Goal: Information Seeking & Learning: Find specific fact

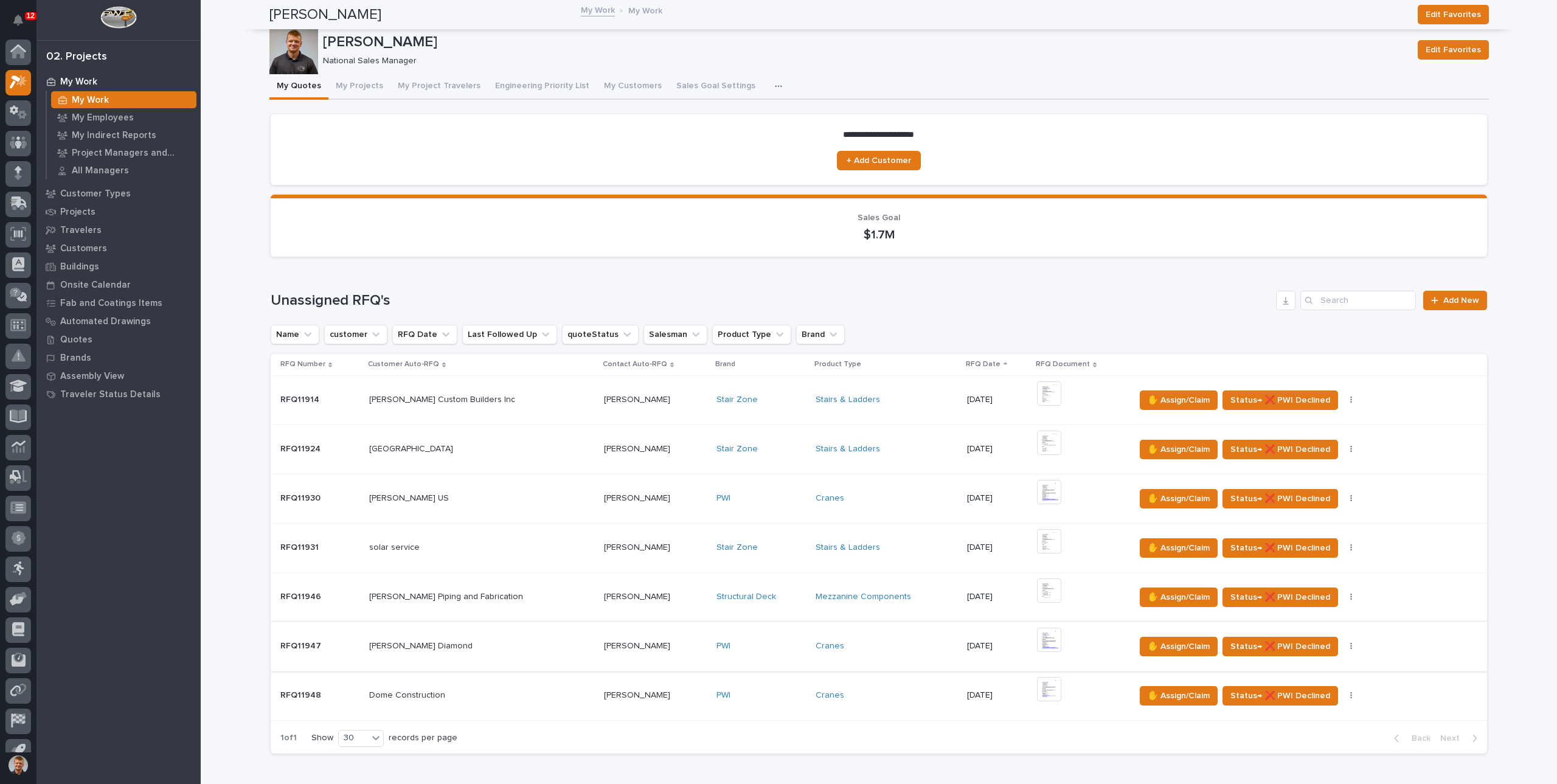
scroll to position [17, 0]
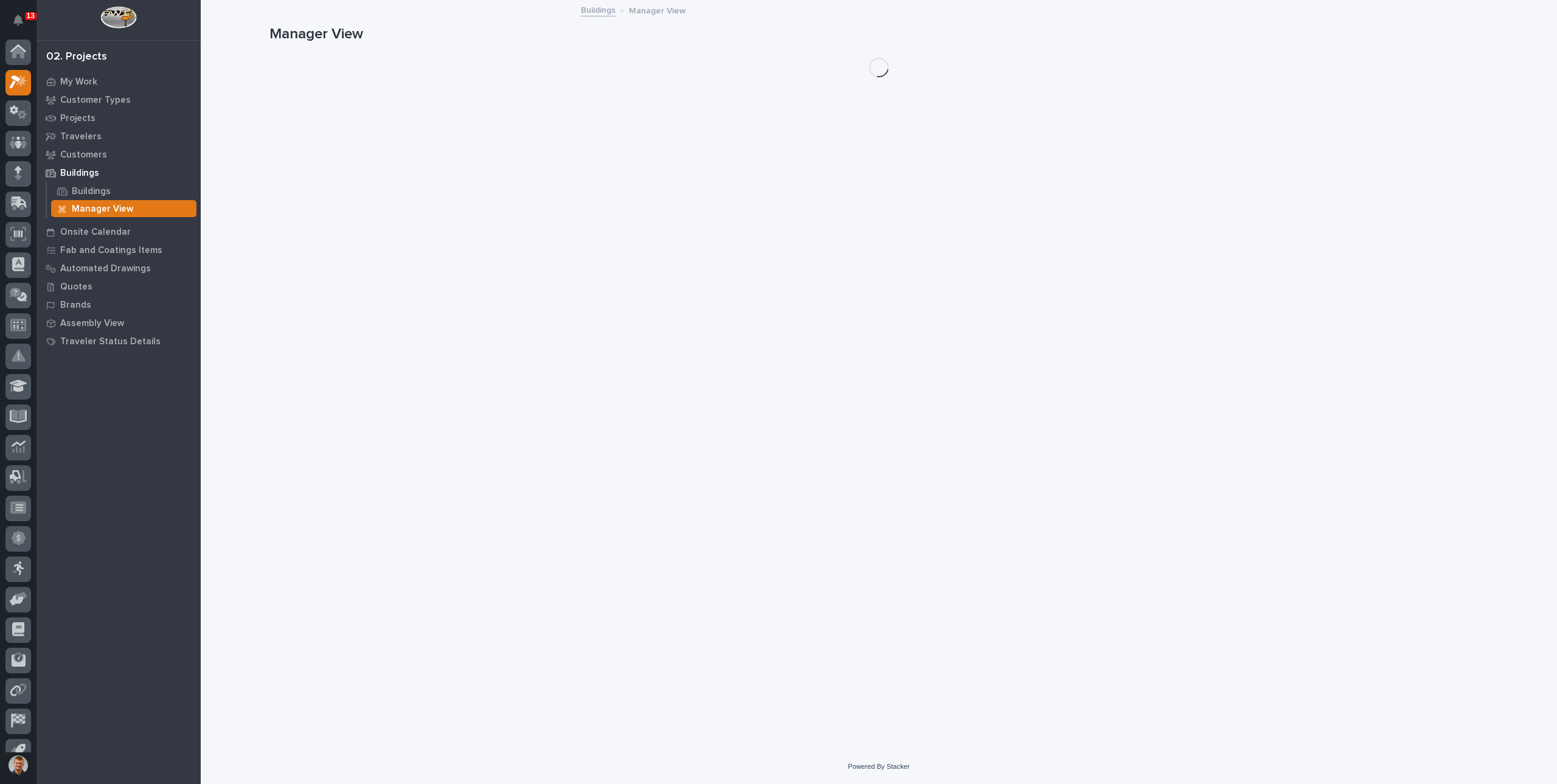
scroll to position [17, 0]
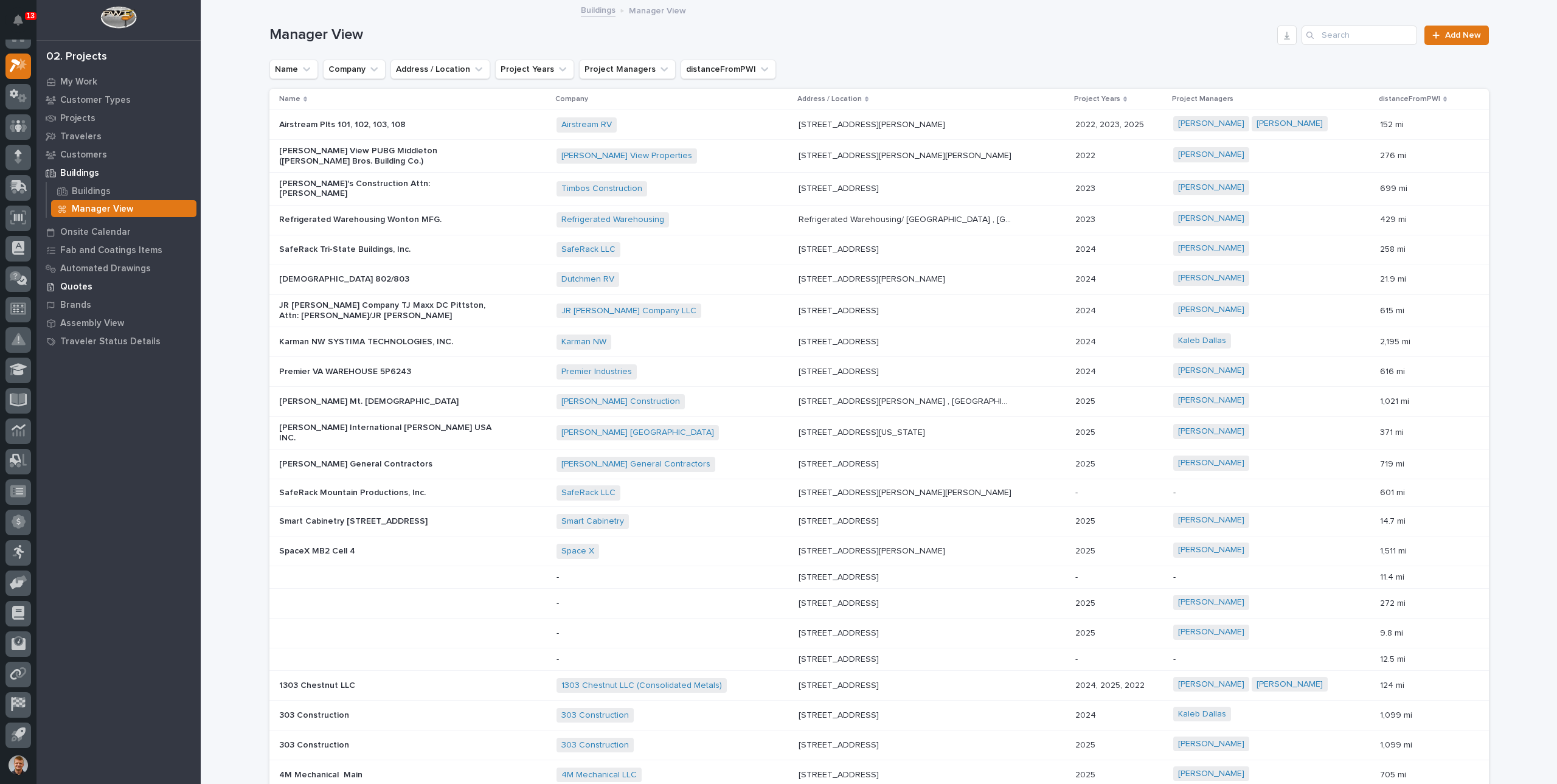
click at [76, 287] on p "Quotes" at bounding box center [76, 287] width 32 height 11
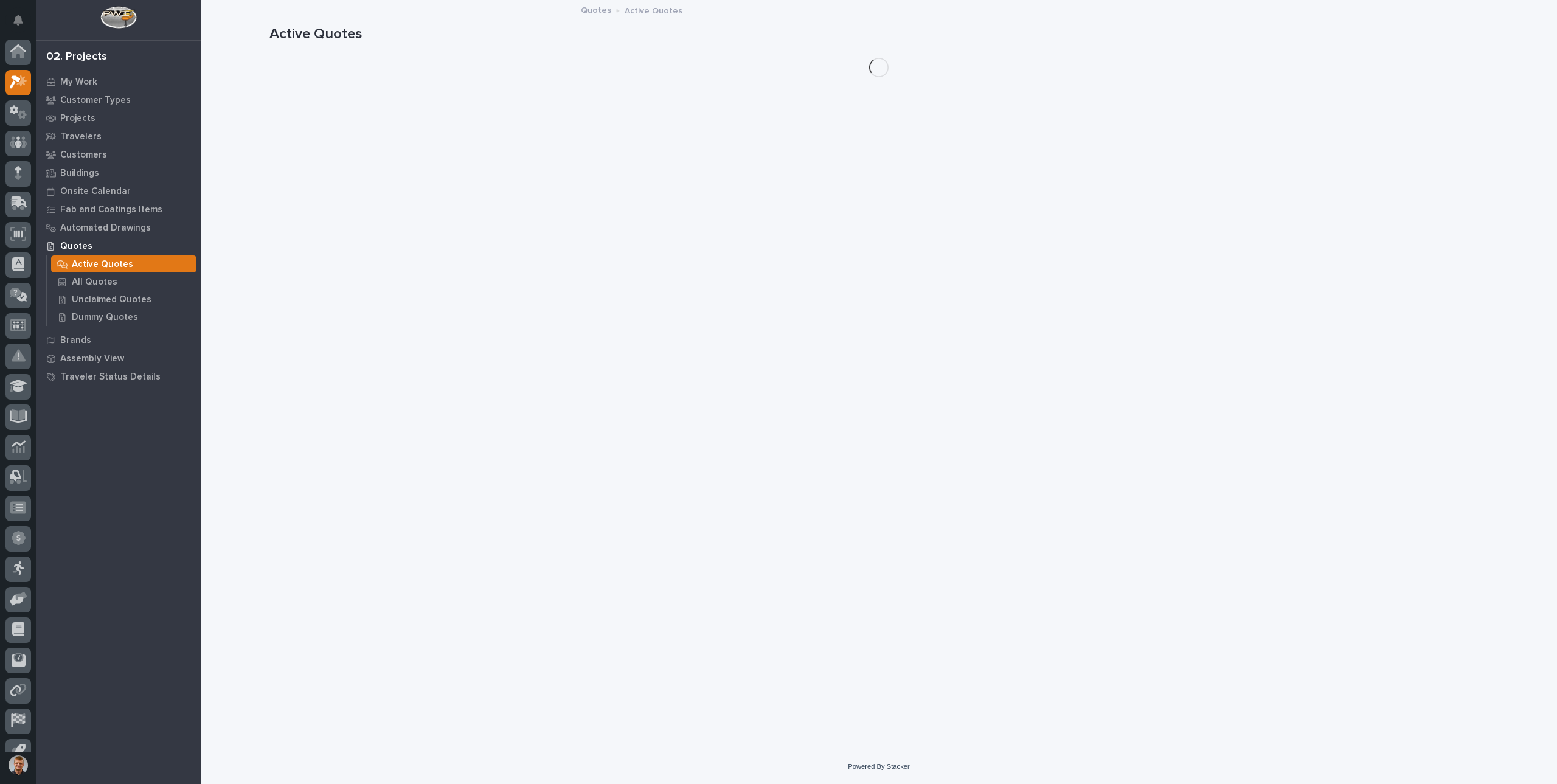
scroll to position [17, 0]
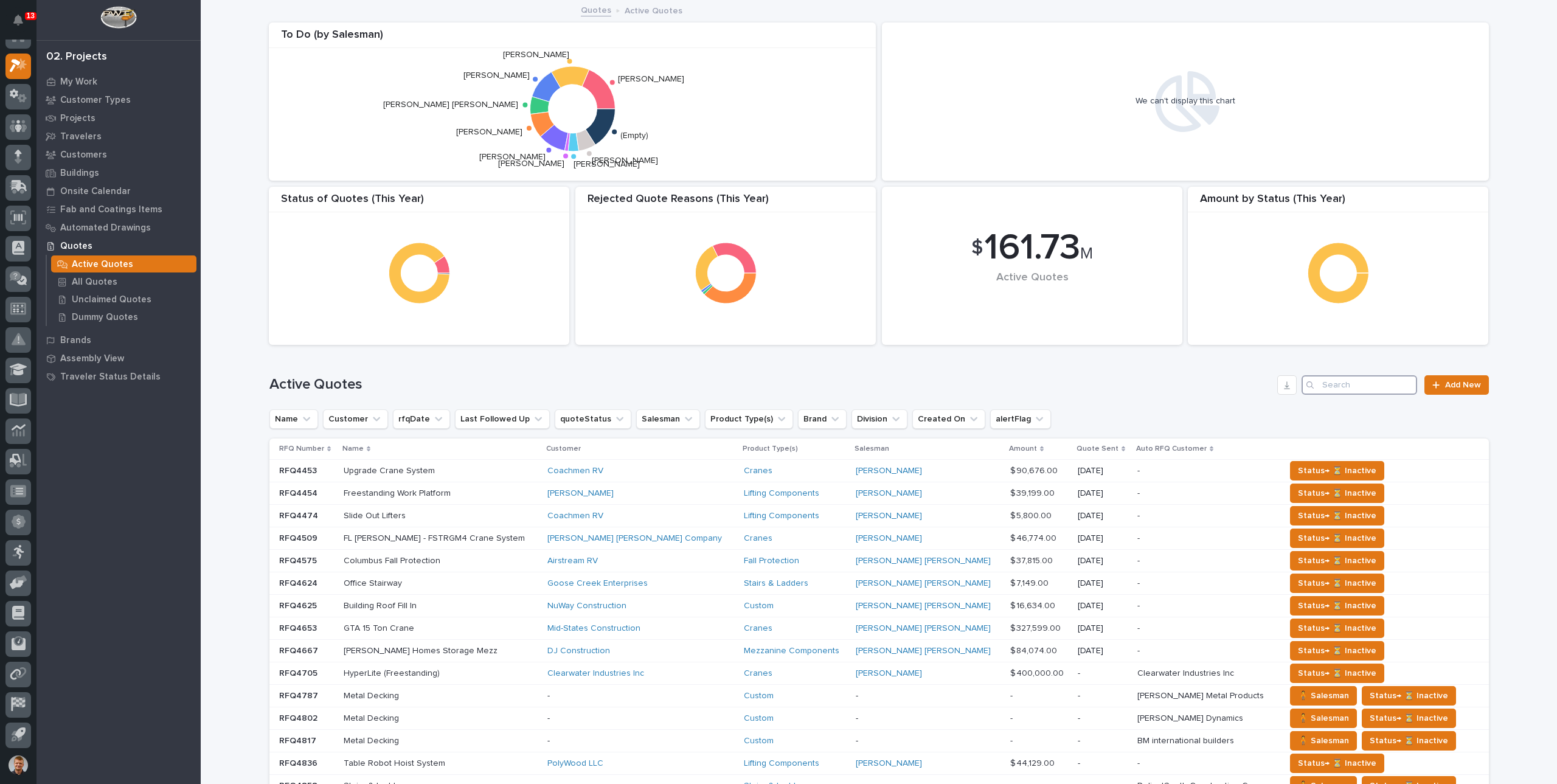
click at [1348, 382] on input "Search" at bounding box center [1359, 385] width 116 height 19
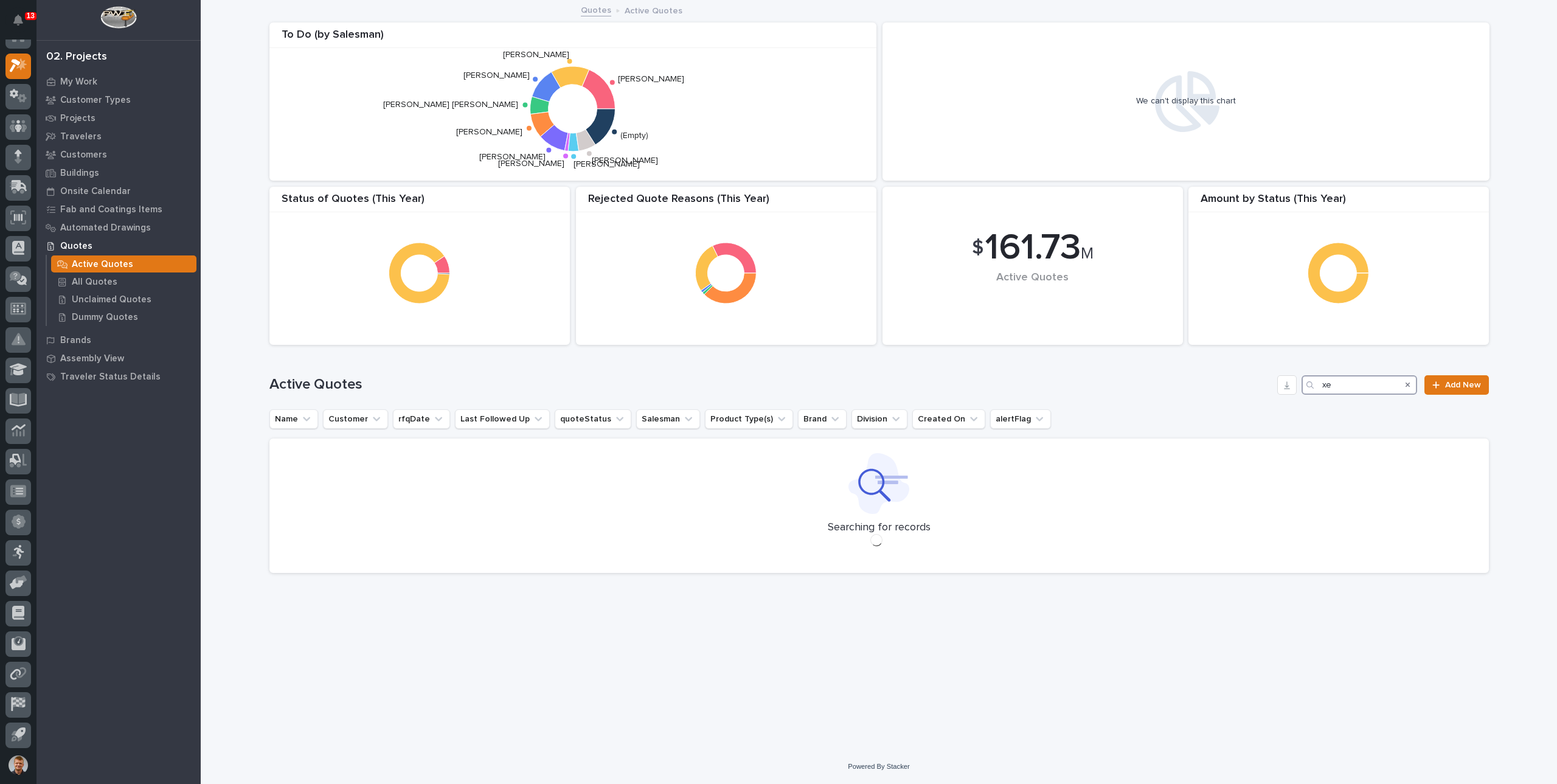
type input "x"
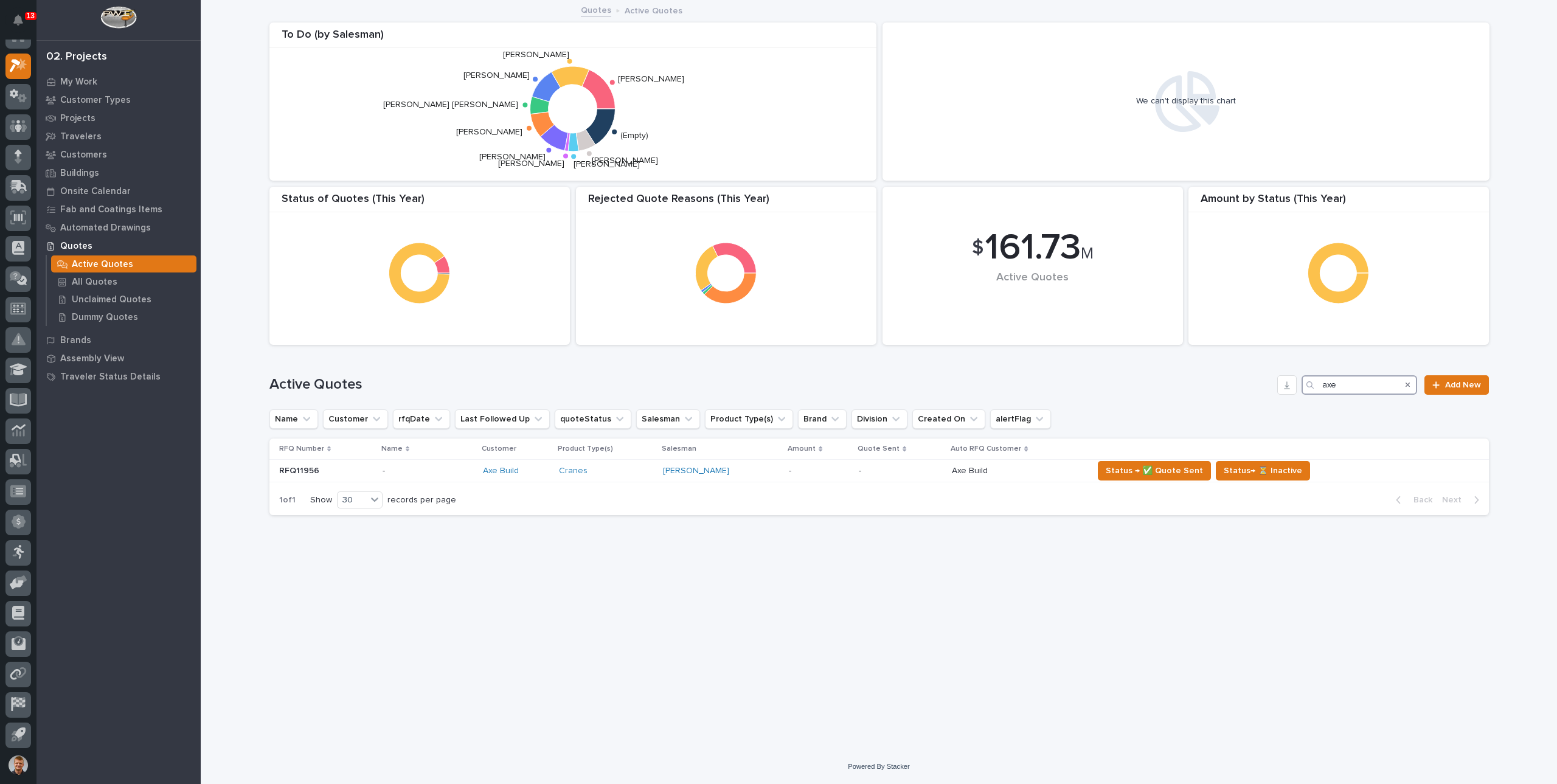
type input "axe"
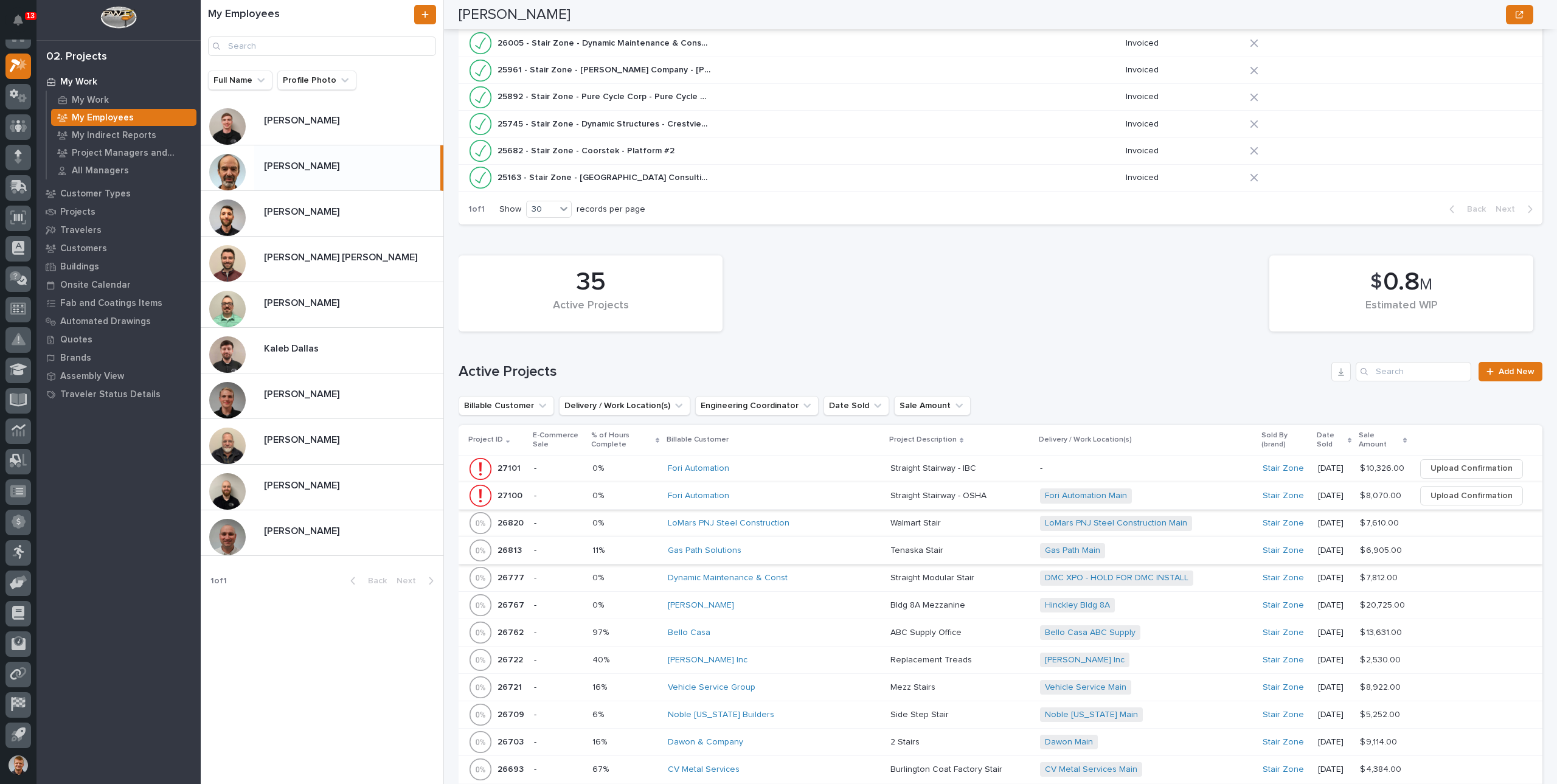
scroll to position [608, 0]
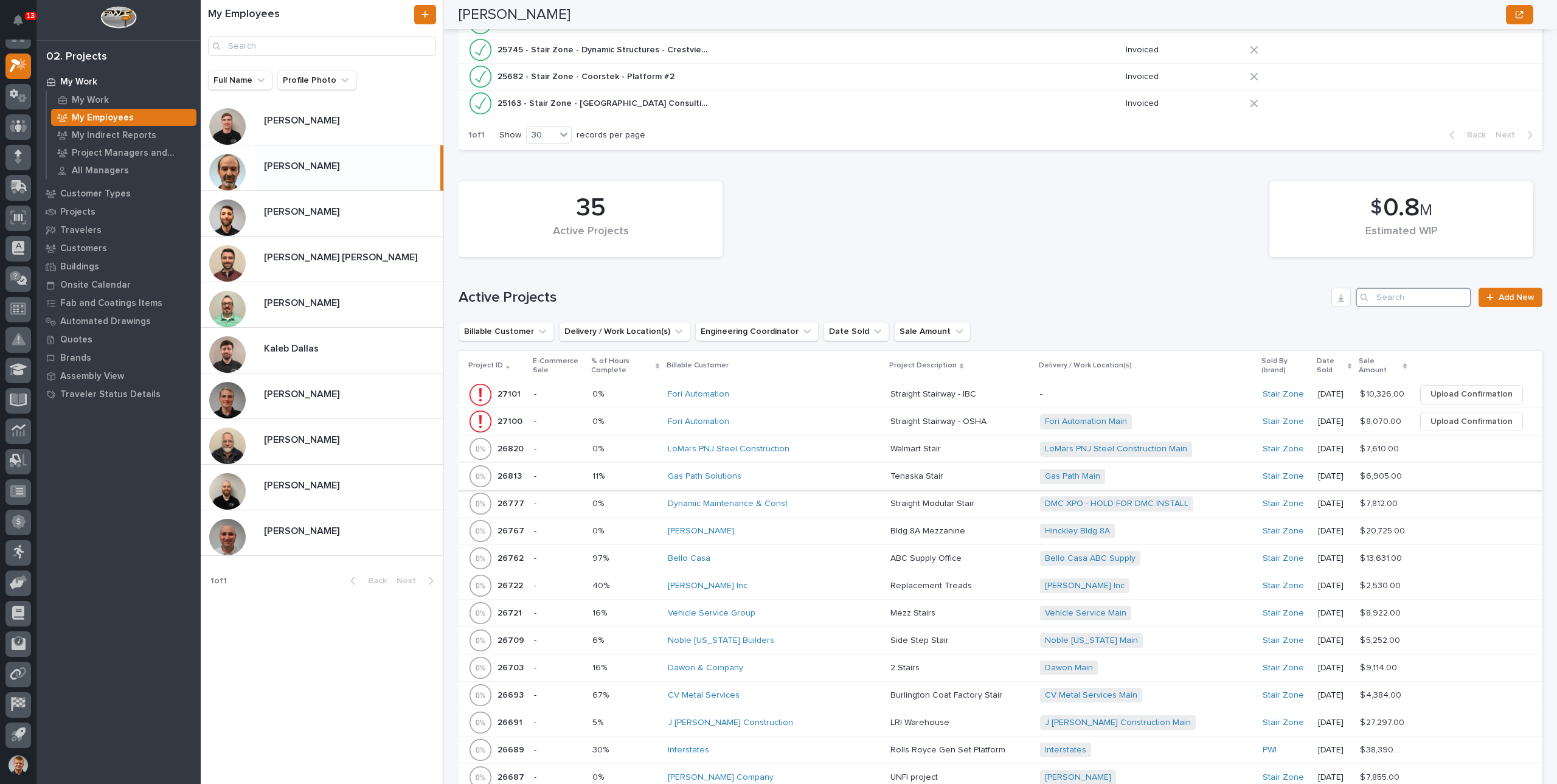
click at [1394, 292] on input "Search" at bounding box center [1413, 297] width 116 height 19
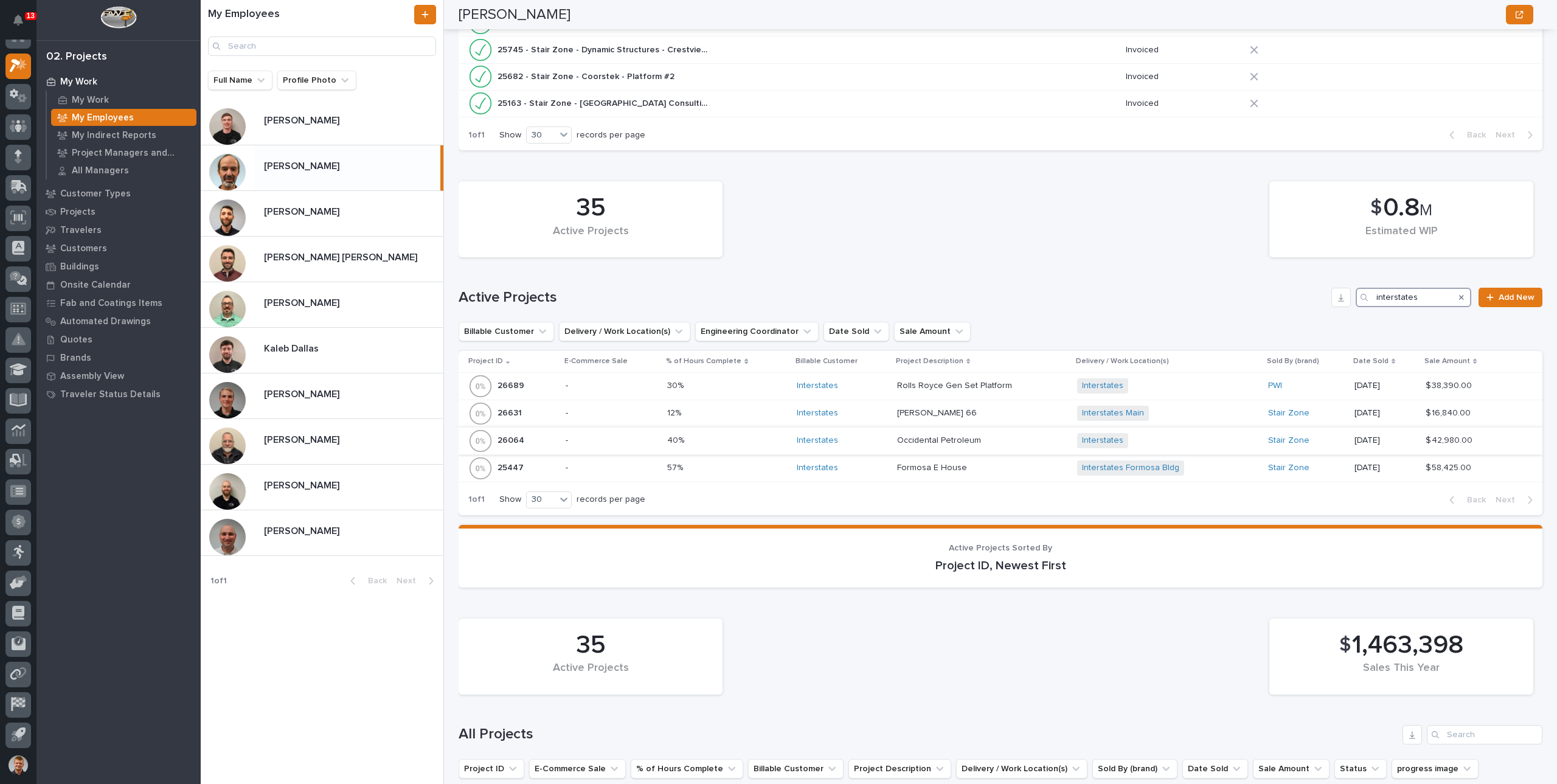
type input "interstates"
click at [723, 439] on p at bounding box center [727, 440] width 120 height 10
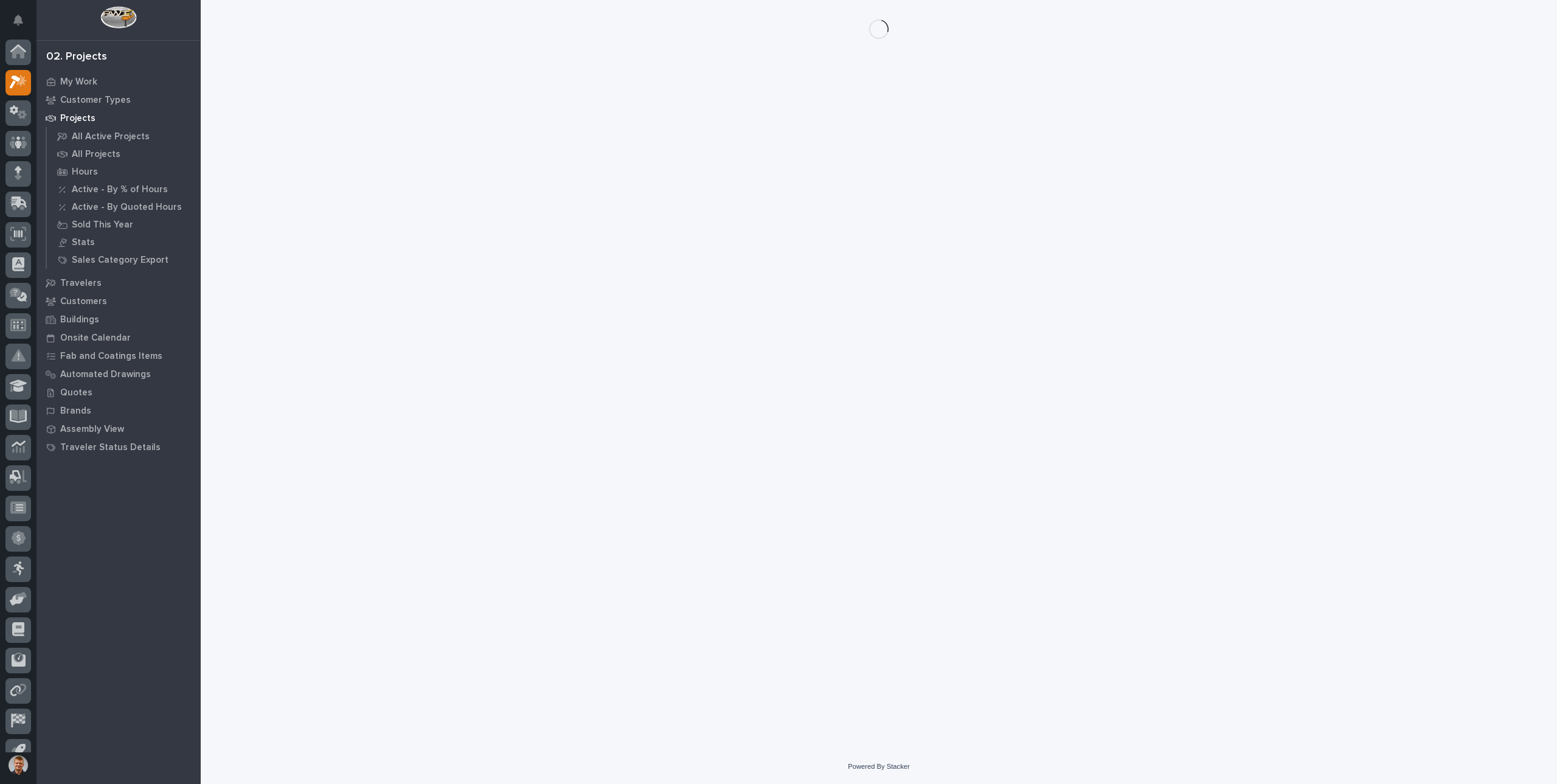
scroll to position [17, 0]
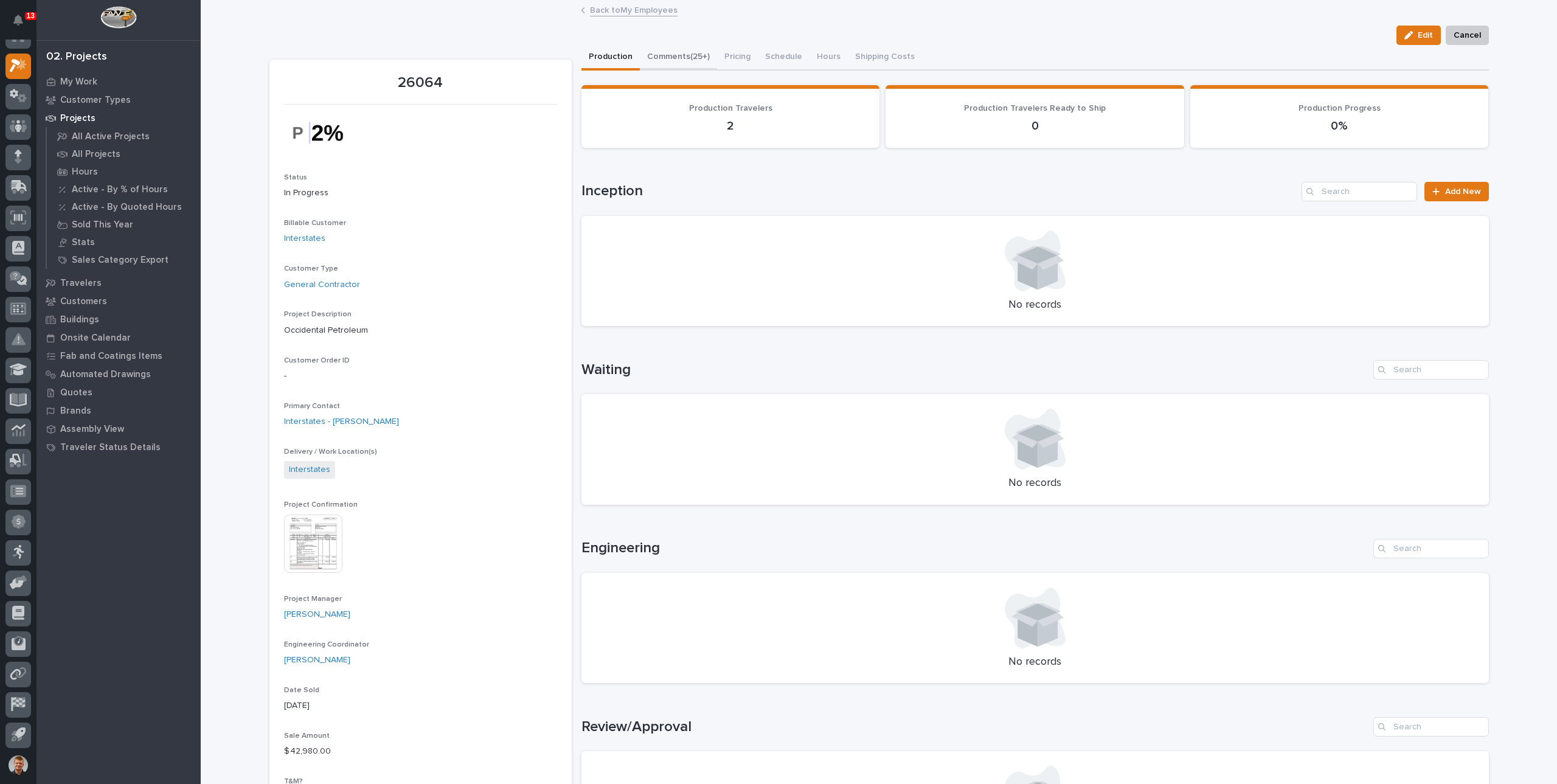
click at [668, 51] on button "Comments (25+)" at bounding box center [678, 57] width 77 height 26
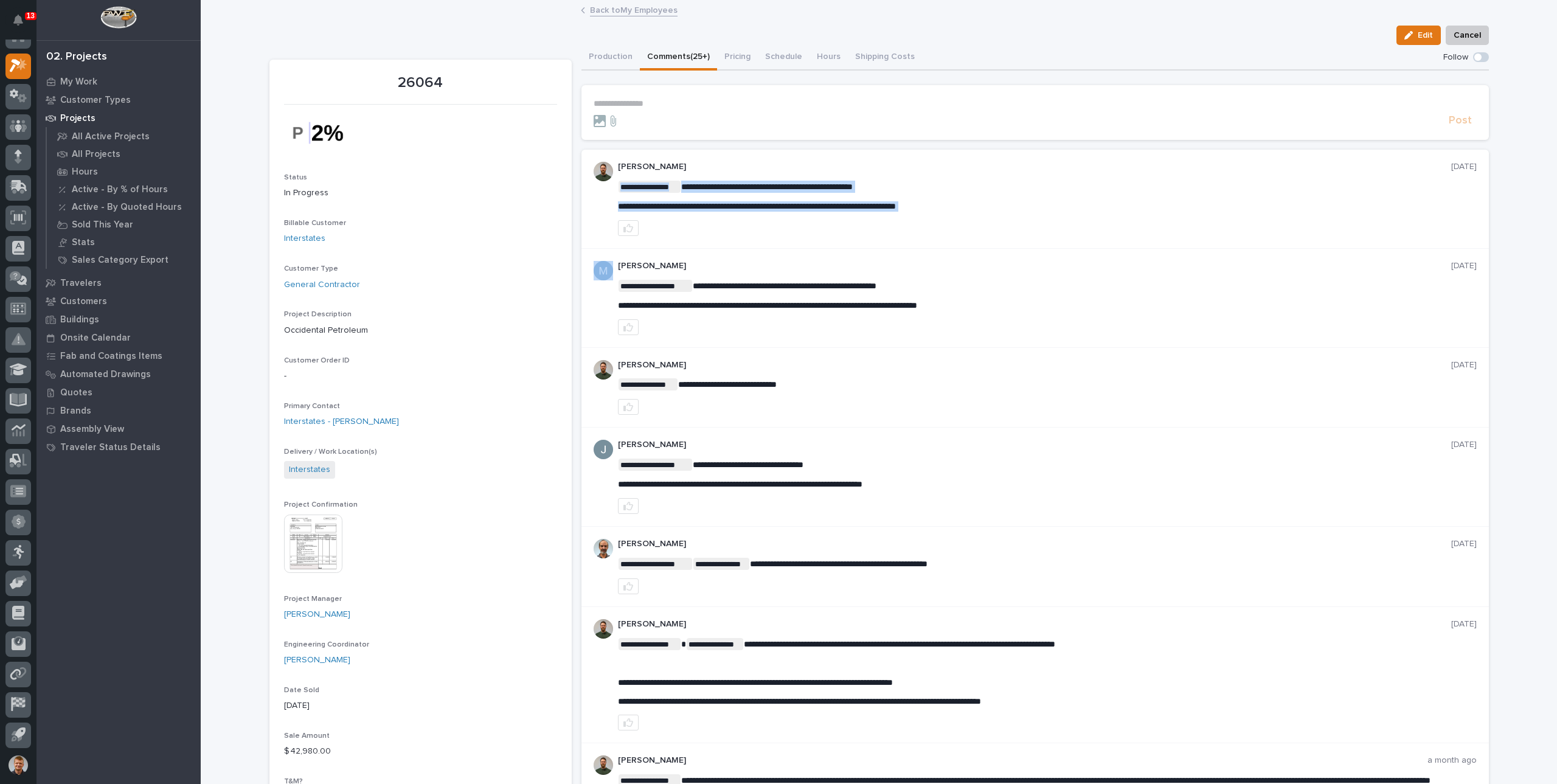
click at [700, 204] on span "**********" at bounding box center [757, 206] width 278 height 9
copy div "**********"
click at [607, 51] on button "Production" at bounding box center [610, 57] width 58 height 26
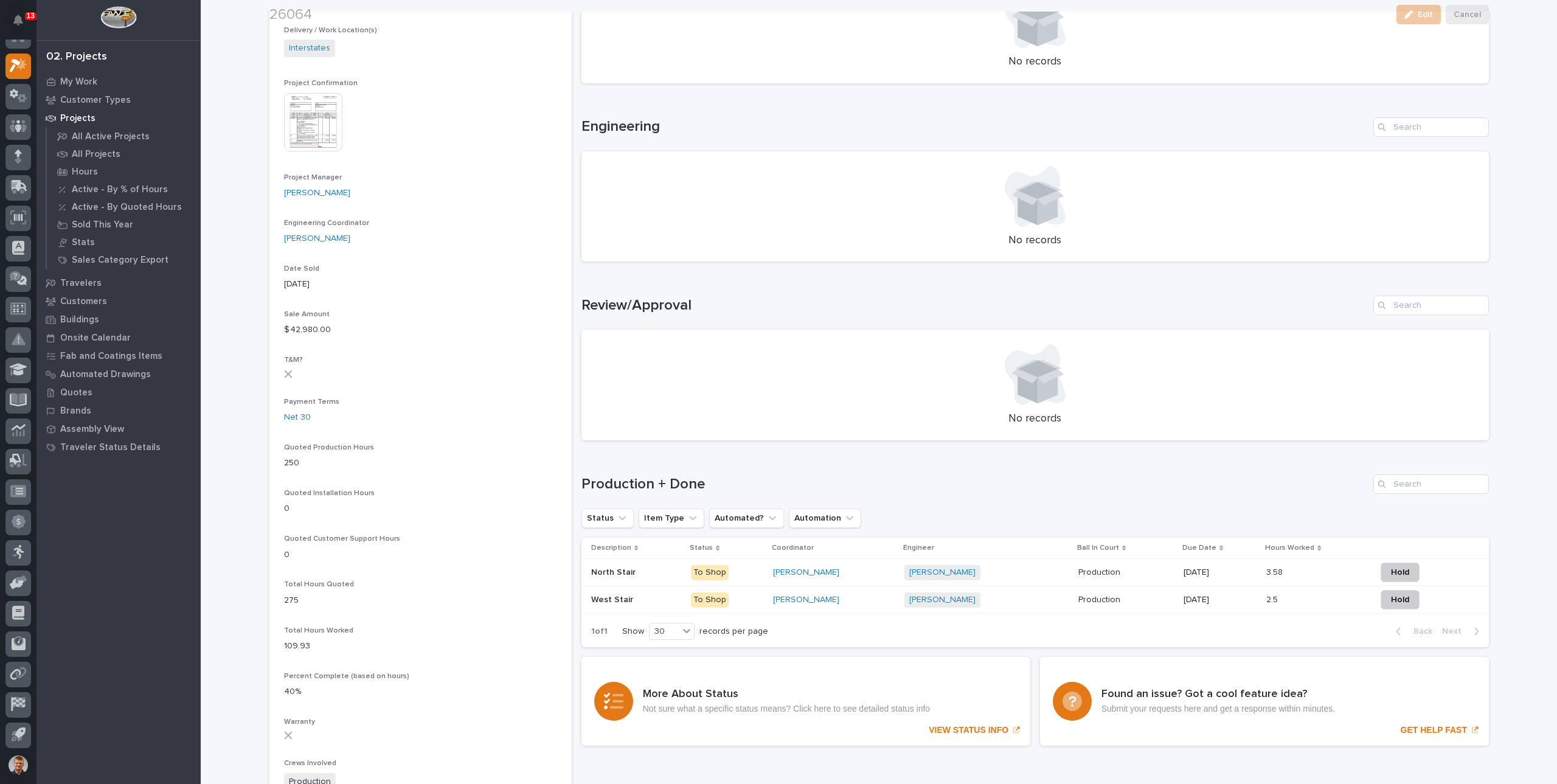
scroll to position [867, 0]
